Goal: Connect with others: Connect with others

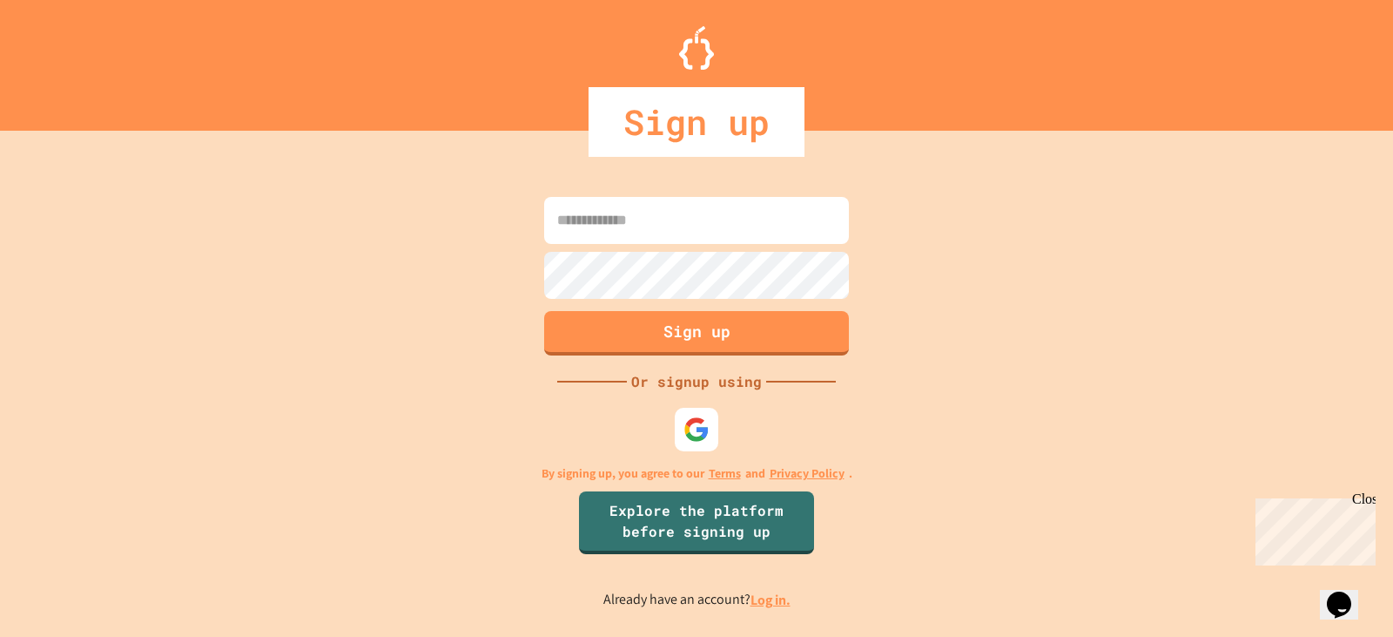
click at [682, 235] on input at bounding box center [696, 220] width 305 height 47
click at [697, 430] on img at bounding box center [697, 428] width 29 height 29
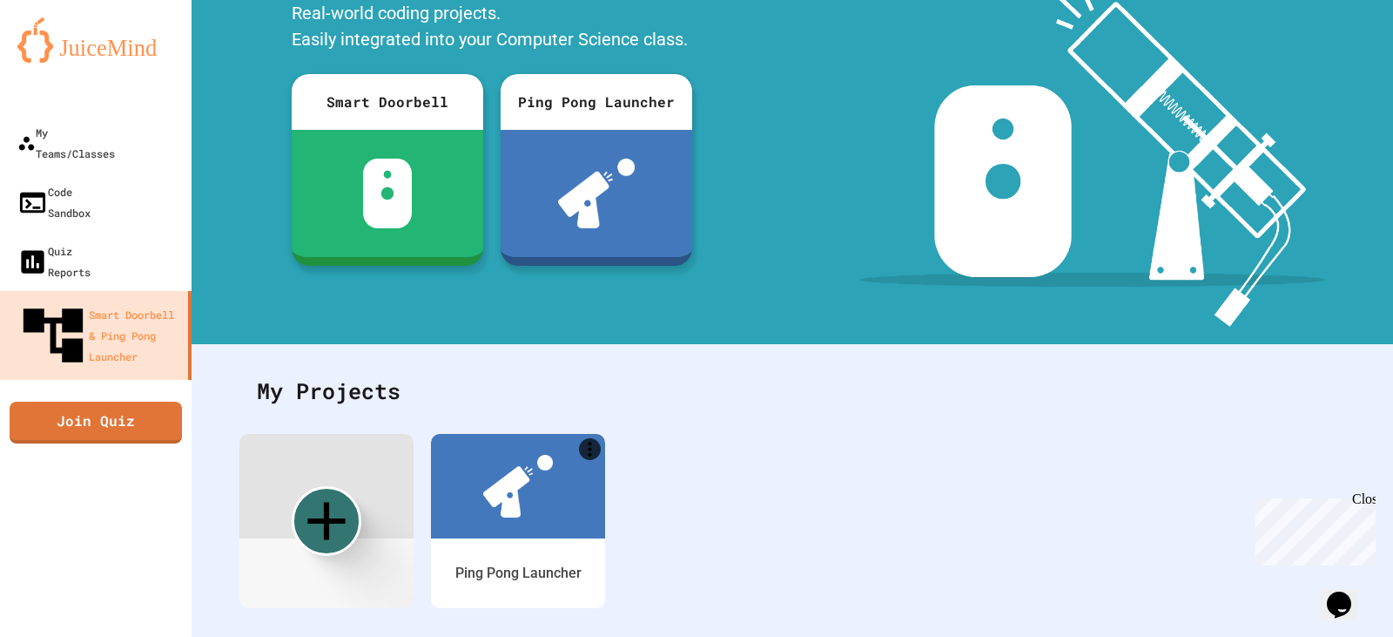
scroll to position [171, 0]
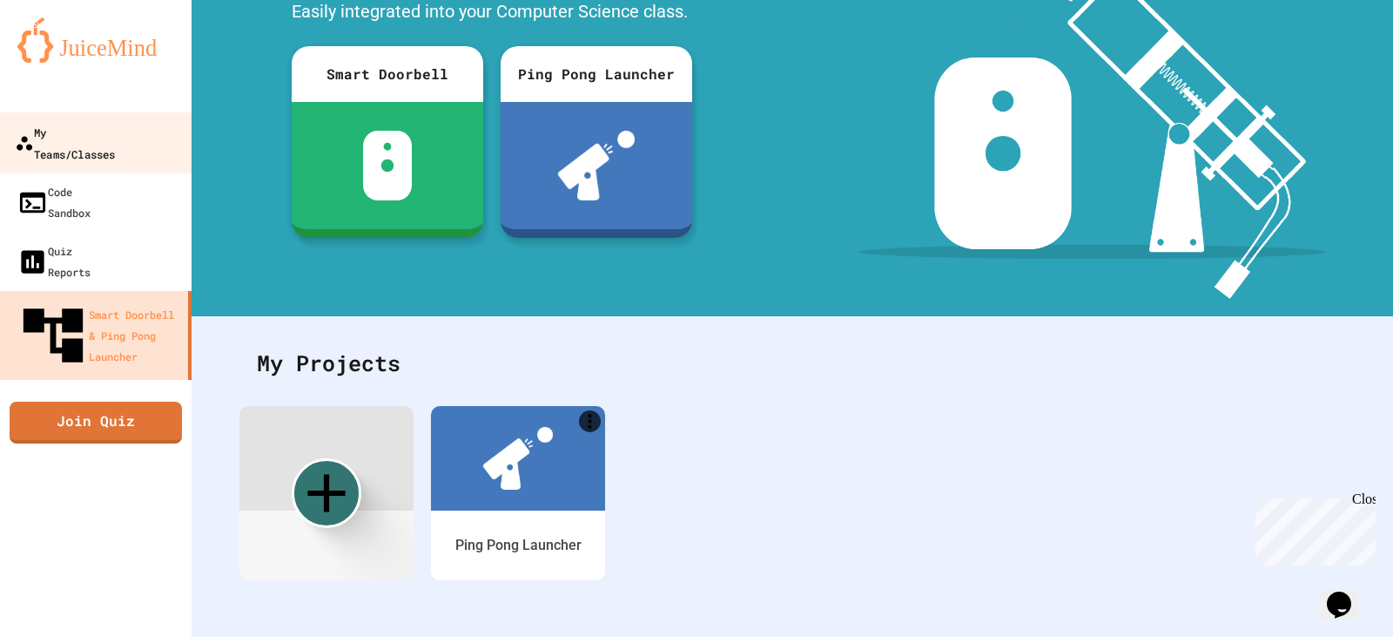
click at [84, 138] on div "My Teams/Classes" at bounding box center [65, 142] width 100 height 43
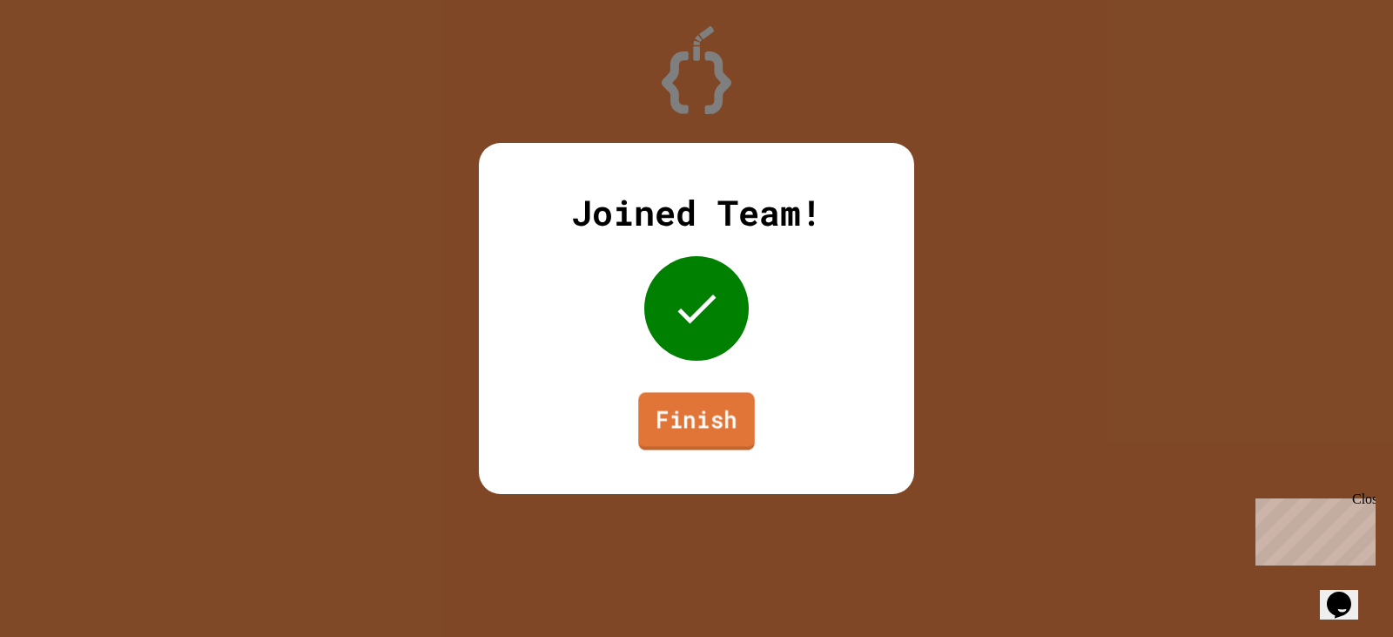
click at [673, 410] on link "Finish" at bounding box center [696, 420] width 117 height 57
